Goal: Task Accomplishment & Management: Manage account settings

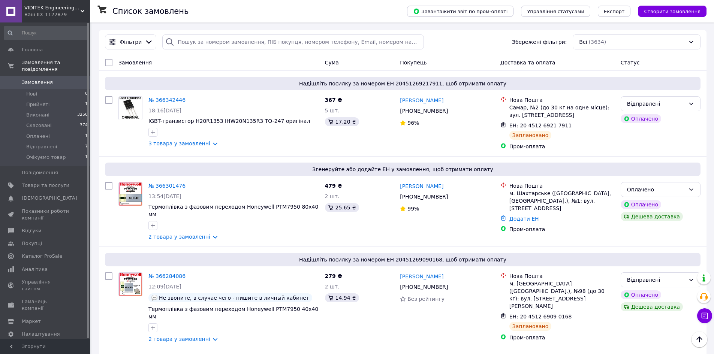
scroll to position [38, 0]
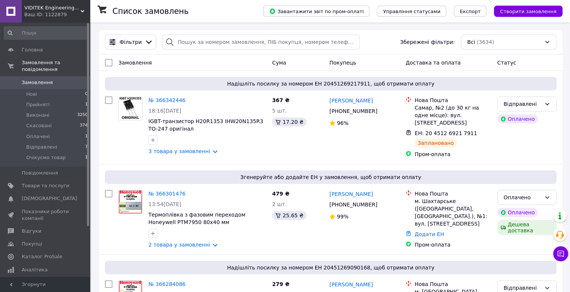
click at [204, 14] on div "Список замовлень" at bounding box center [181, 11] width 136 height 23
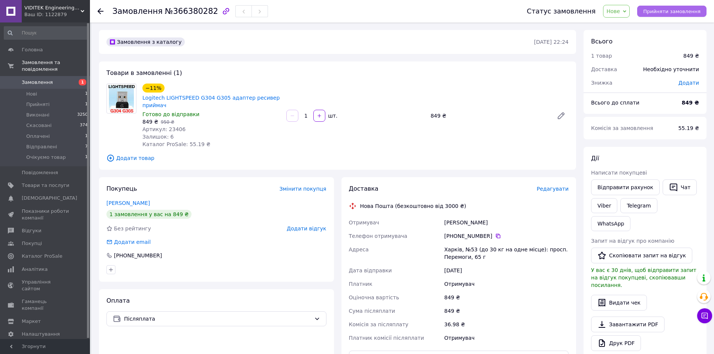
click at [690, 11] on span "Прийняти замовлення" at bounding box center [672, 12] width 57 height 6
